Goal: Transaction & Acquisition: Purchase product/service

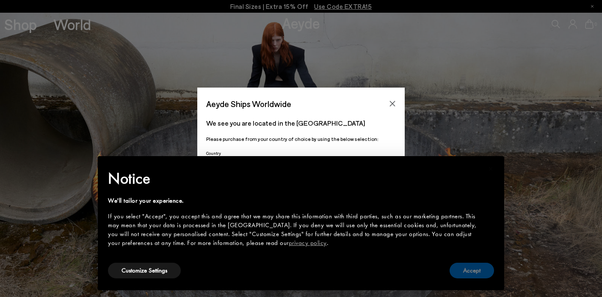
click at [482, 273] on button "Accept" at bounding box center [471, 271] width 44 height 16
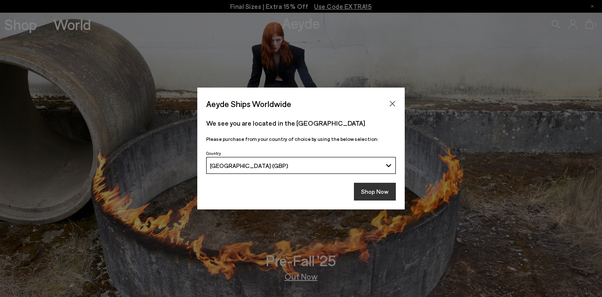
click at [378, 192] on button "Shop Now" at bounding box center [375, 192] width 42 height 18
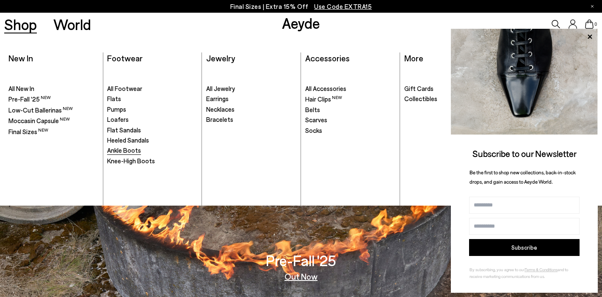
click at [125, 151] on span "Ankle Boots" at bounding box center [124, 150] width 34 height 8
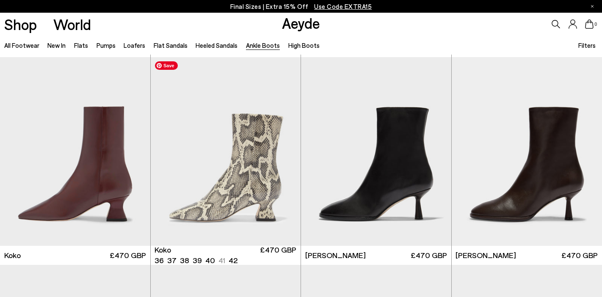
scroll to position [449, 0]
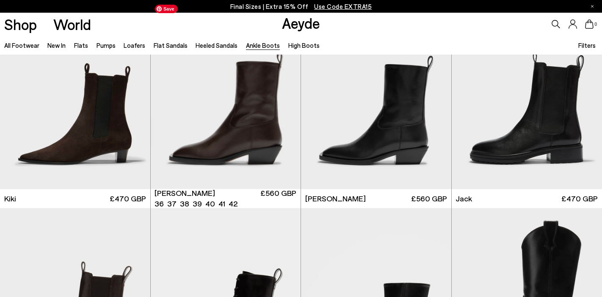
scroll to position [1302, 0]
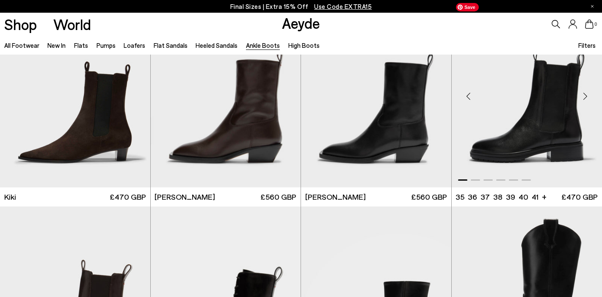
click at [515, 144] on img "1 / 6" at bounding box center [527, 93] width 151 height 189
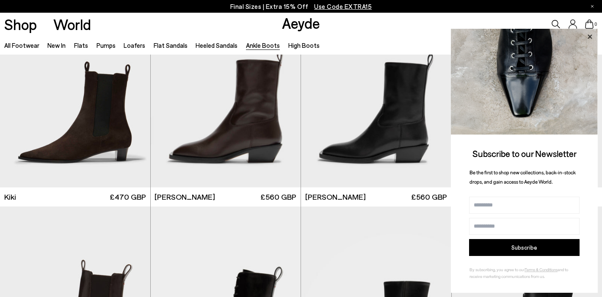
click at [588, 38] on icon at bounding box center [589, 36] width 11 height 11
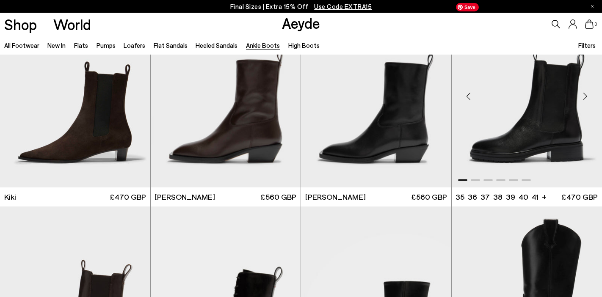
click at [480, 172] on img "1 / 6" at bounding box center [527, 93] width 151 height 189
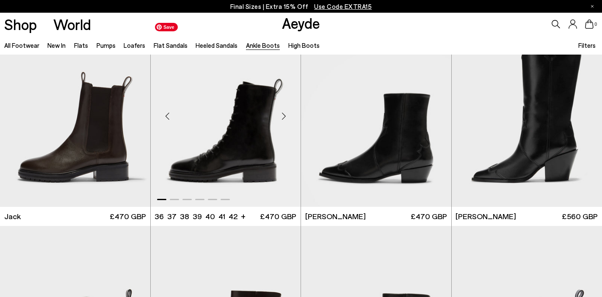
scroll to position [1491, 0]
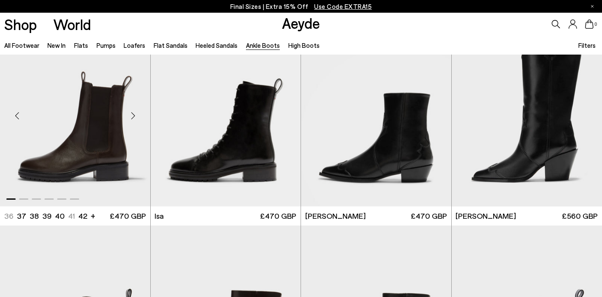
click at [132, 116] on div "Next slide" at bounding box center [133, 115] width 25 height 25
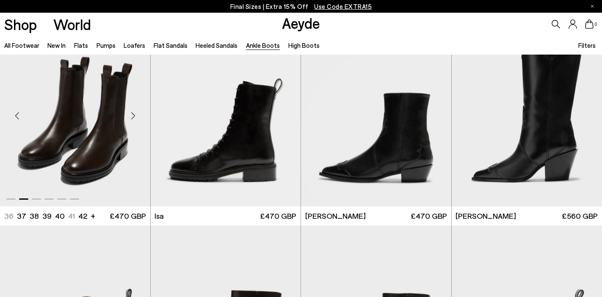
click at [131, 116] on div "Next slide" at bounding box center [133, 115] width 25 height 25
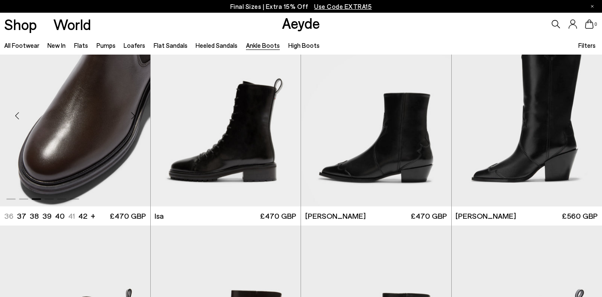
click at [131, 116] on div "Next slide" at bounding box center [133, 115] width 25 height 25
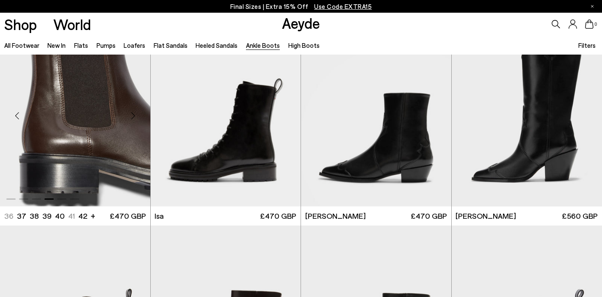
click at [131, 116] on div "Next slide" at bounding box center [133, 115] width 25 height 25
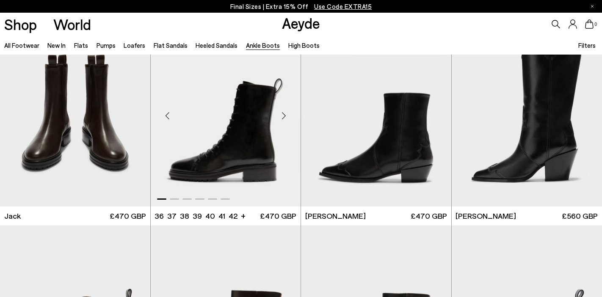
click at [282, 115] on div "Next slide" at bounding box center [283, 115] width 25 height 25
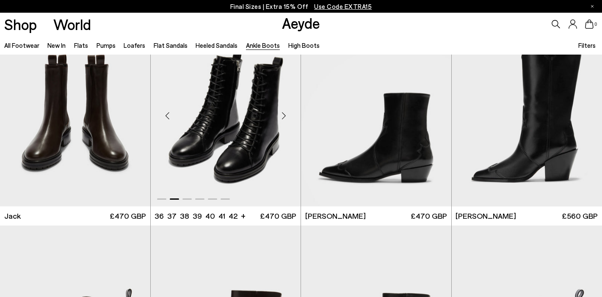
click at [282, 116] on div "Next slide" at bounding box center [283, 115] width 25 height 25
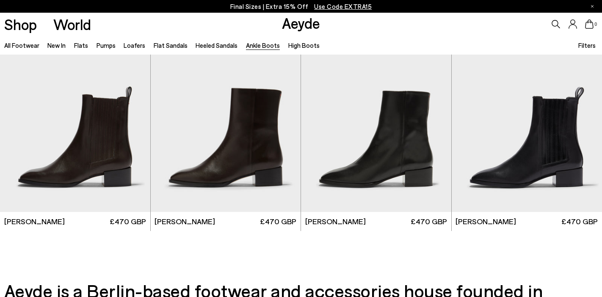
scroll to position [1695, 0]
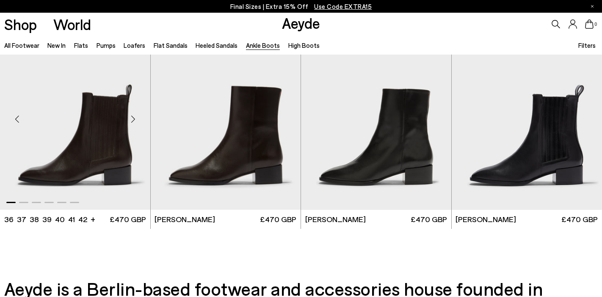
click at [130, 122] on div "Next slide" at bounding box center [133, 118] width 25 height 25
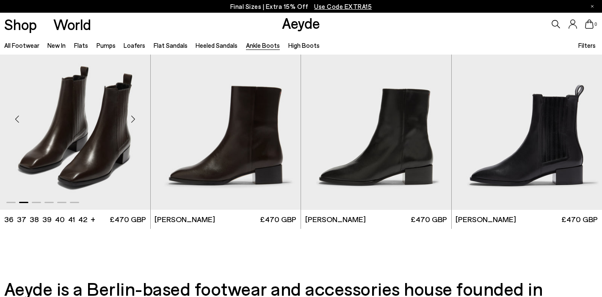
click at [130, 122] on div "Next slide" at bounding box center [133, 118] width 25 height 25
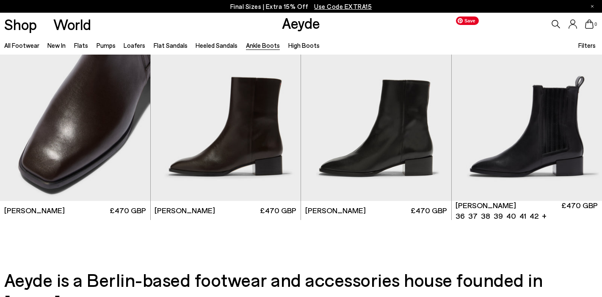
scroll to position [1703, 0]
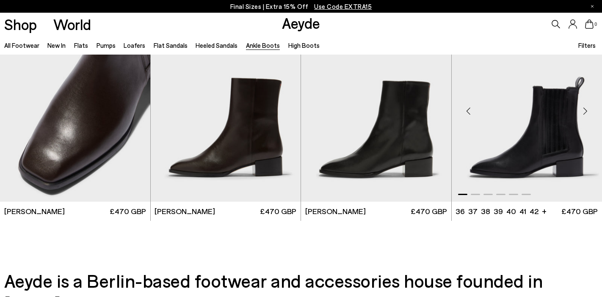
click at [583, 113] on div "Next slide" at bounding box center [584, 110] width 25 height 25
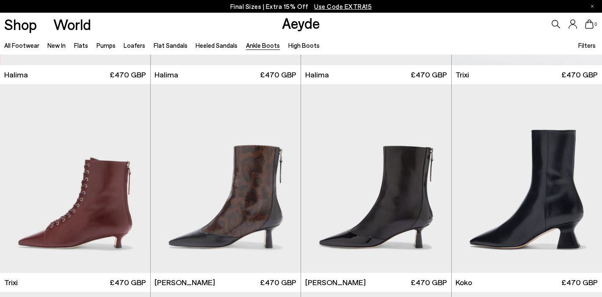
scroll to position [0, 0]
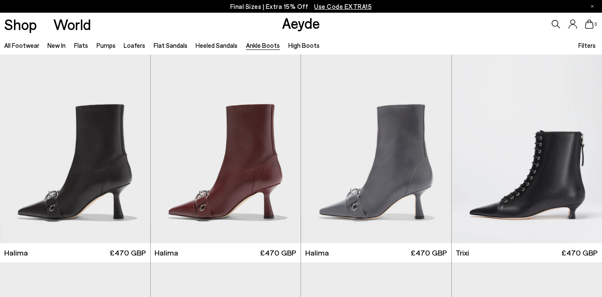
click at [549, 23] on div "0" at bounding box center [501, 24] width 201 height 23
click at [554, 24] on icon at bounding box center [555, 24] width 8 height 8
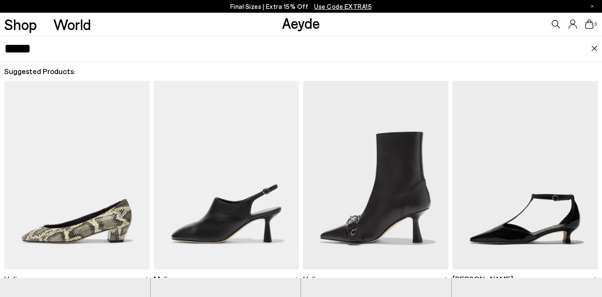
type input "*****"
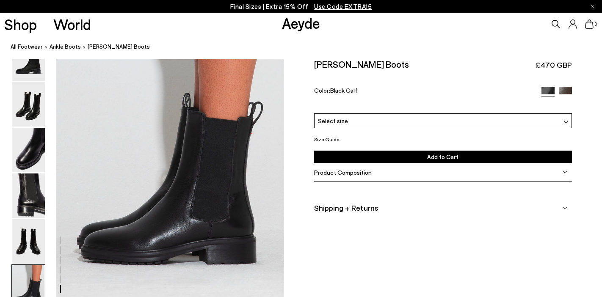
scroll to position [1580, 0]
